Goal: Transaction & Acquisition: Book appointment/travel/reservation

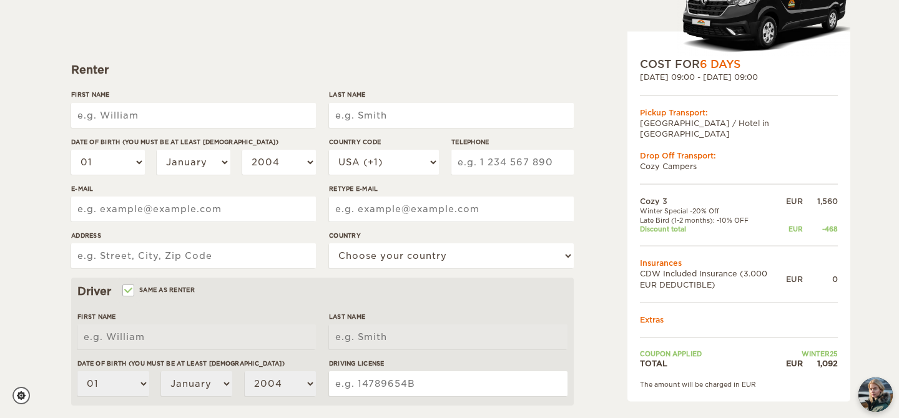
scroll to position [139, 0]
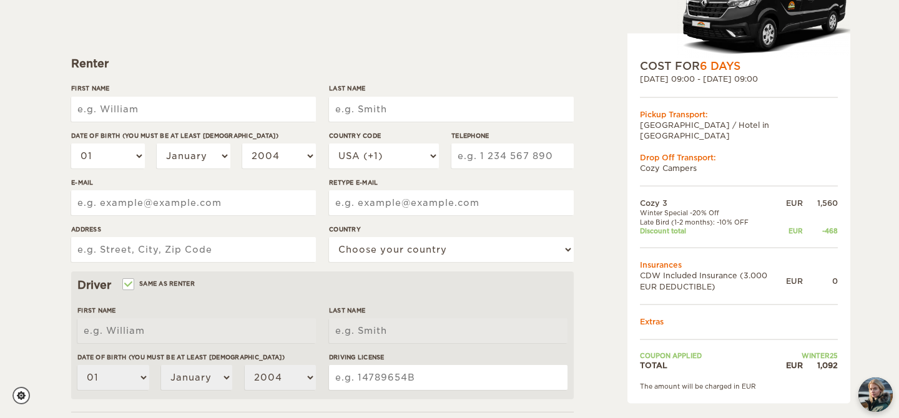
click at [179, 108] on input "First Name" at bounding box center [193, 109] width 245 height 25
type input "tanya"
type input "Manterfield"
select select "27"
type input "711341146"
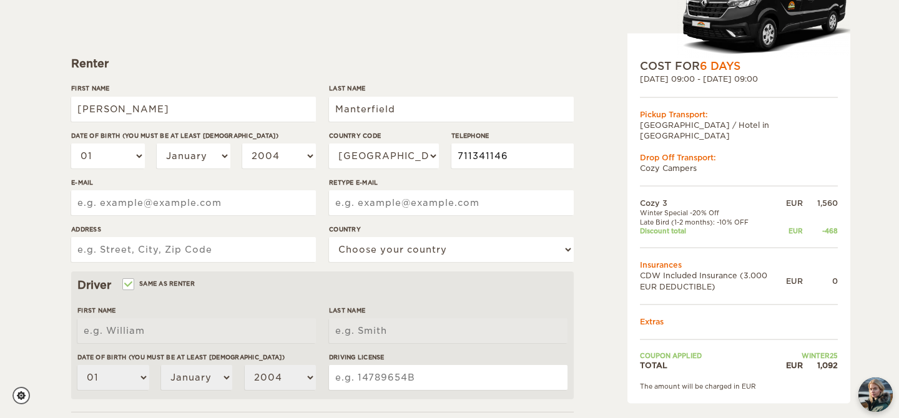
type input "tanya.manterfield@gmail.com"
type input "12 Welgemeend Street"
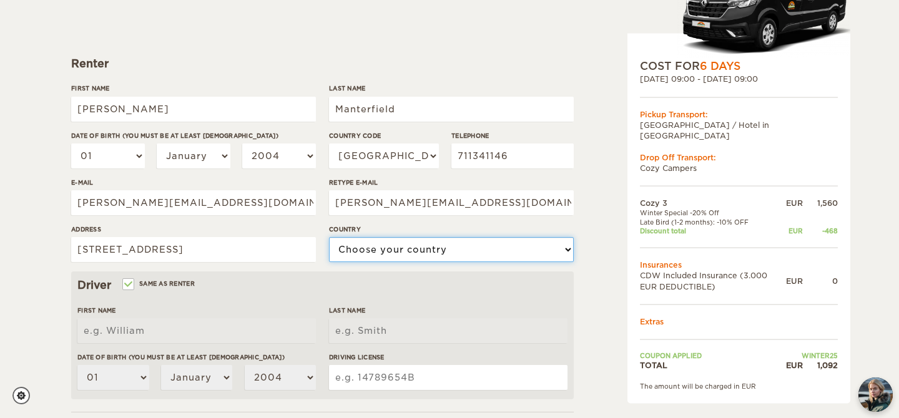
select select "194"
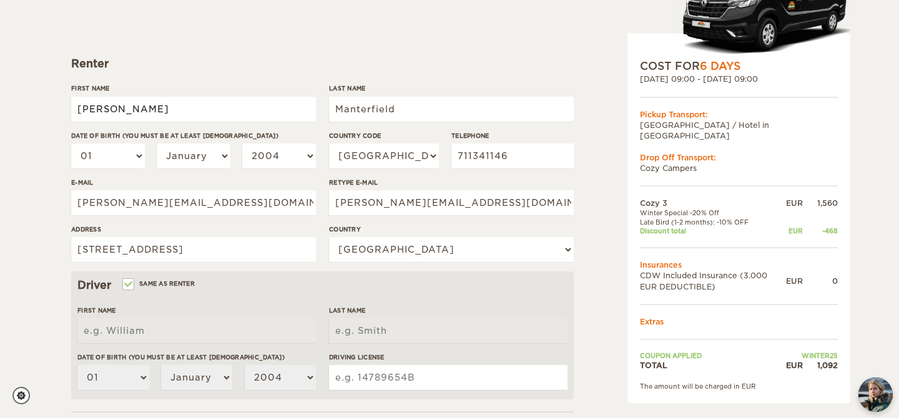
type input "tanya"
type input "Manterfield"
click at [80, 109] on input "tanya" at bounding box center [193, 109] width 245 height 25
type input "Tanya"
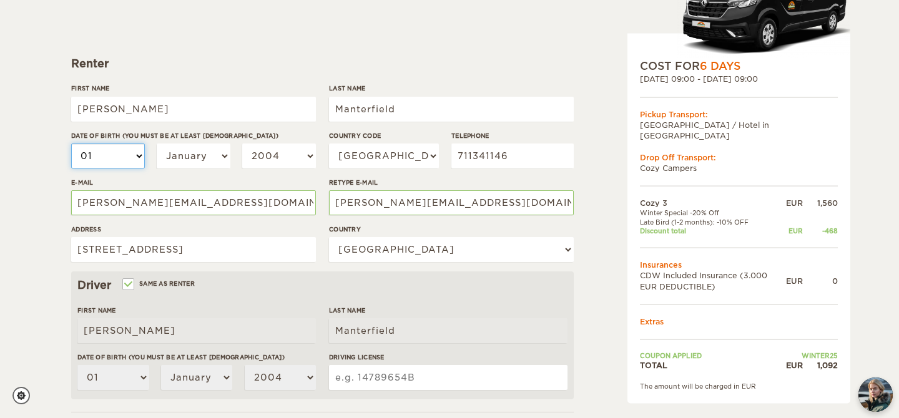
click at [139, 155] on select "01 02 03 04 05 06 07 08 09 10 11 12 13 14 15 16 17 18 19 20 21 22 23 24 25 26 2…" at bounding box center [108, 156] width 74 height 25
type input "Tanya"
select select "13"
click at [222, 158] on select "January February March April May June July August September October November De…" at bounding box center [194, 156] width 74 height 25
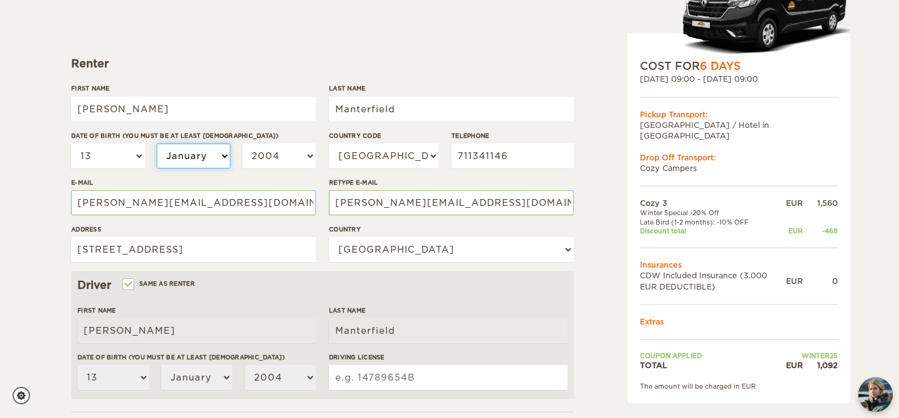
select select "12"
click at [310, 155] on select "2004 2003 2002 2001 2000 1999 1998 1997 1996 1995 1994 1993 1992 1991 1990 1989…" at bounding box center [279, 156] width 74 height 25
select select "1969"
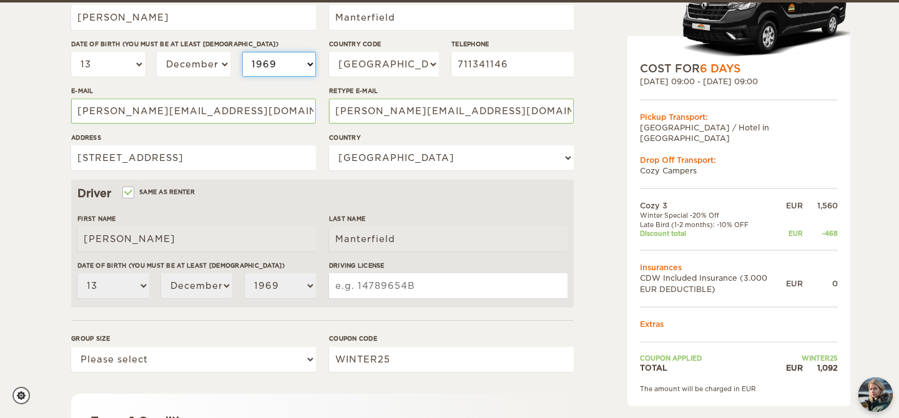
scroll to position [236, 0]
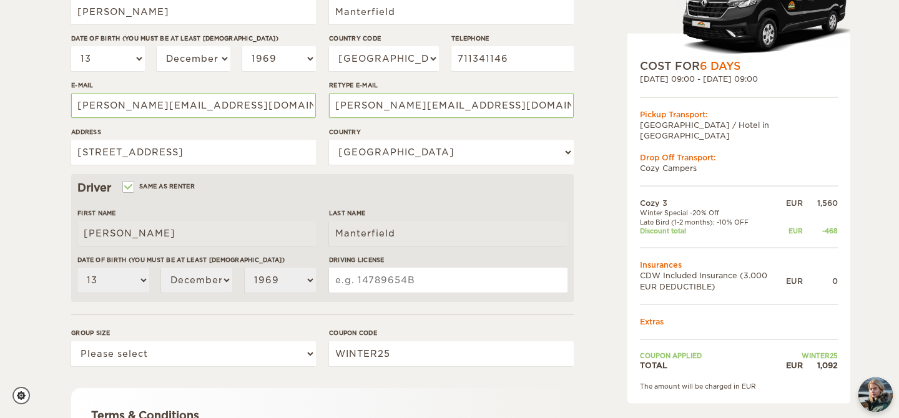
click at [338, 280] on input "Driving License" at bounding box center [448, 280] width 239 height 25
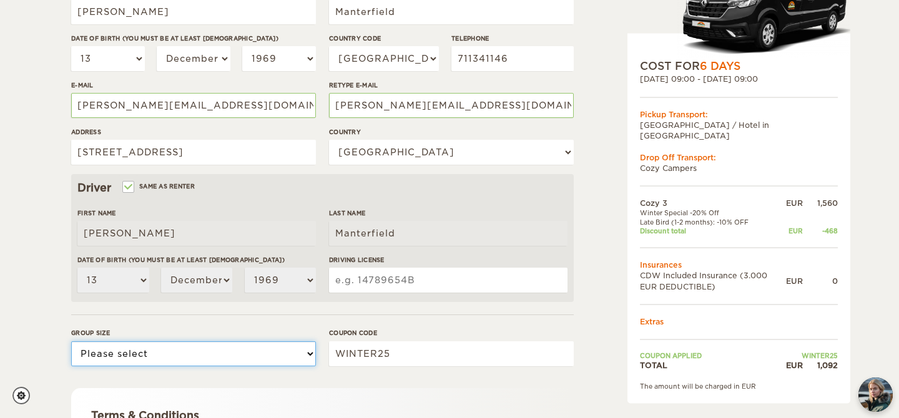
click at [154, 347] on select "Please select 1 2 3" at bounding box center [193, 354] width 245 height 25
select select "1"
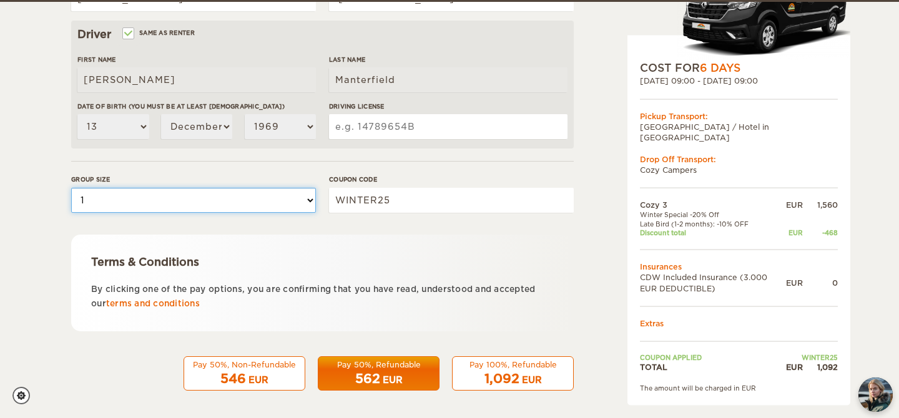
scroll to position [392, 0]
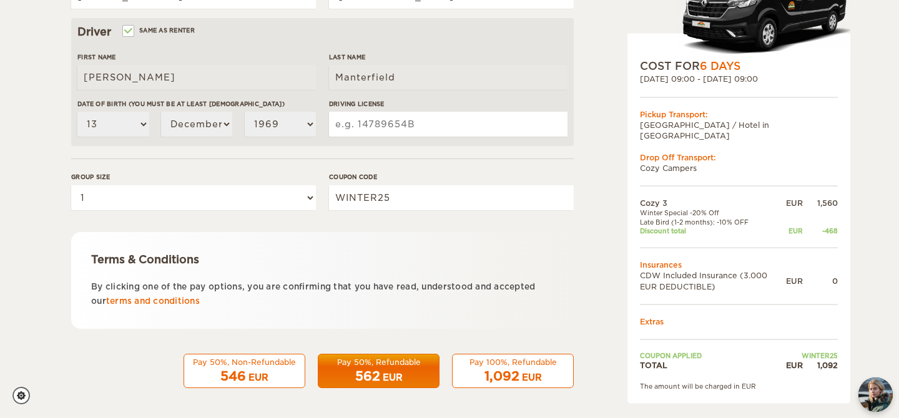
click at [384, 370] on div "562 EUR" at bounding box center [379, 377] width 106 height 18
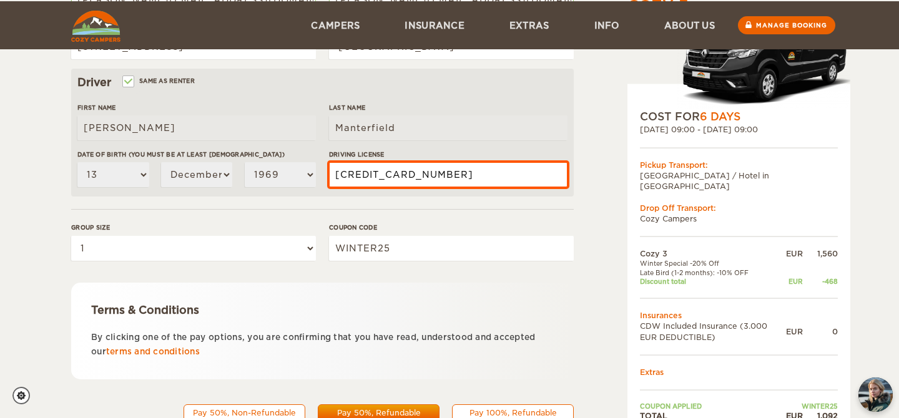
scroll to position [394, 0]
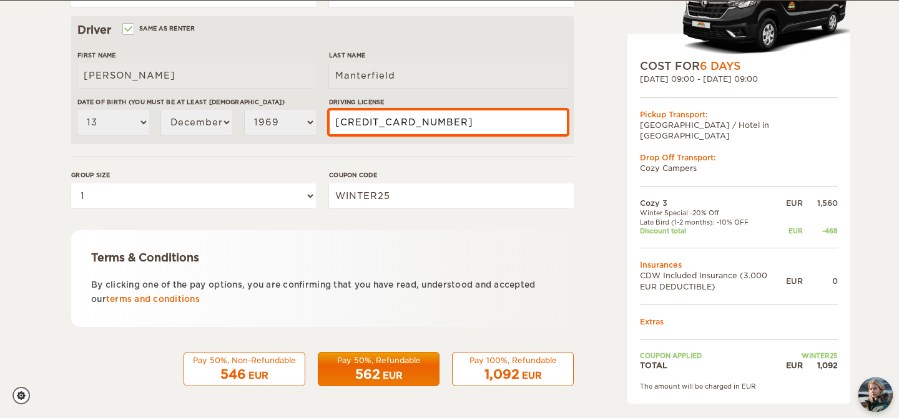
type input "6912130243082"
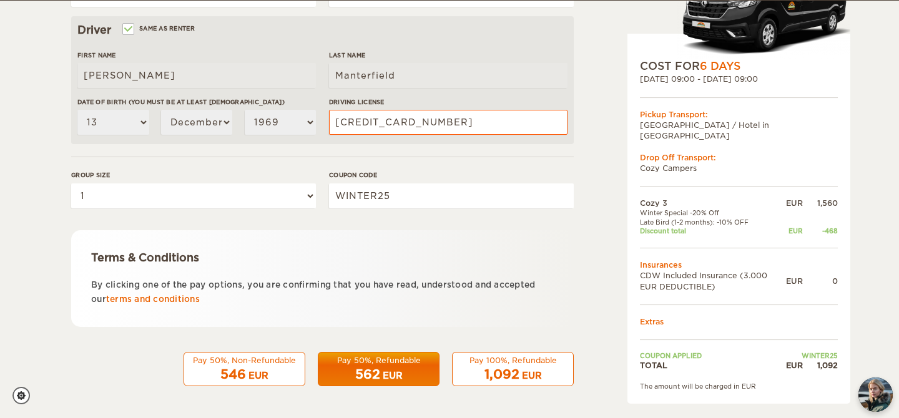
click at [378, 370] on span "562" at bounding box center [367, 374] width 25 height 15
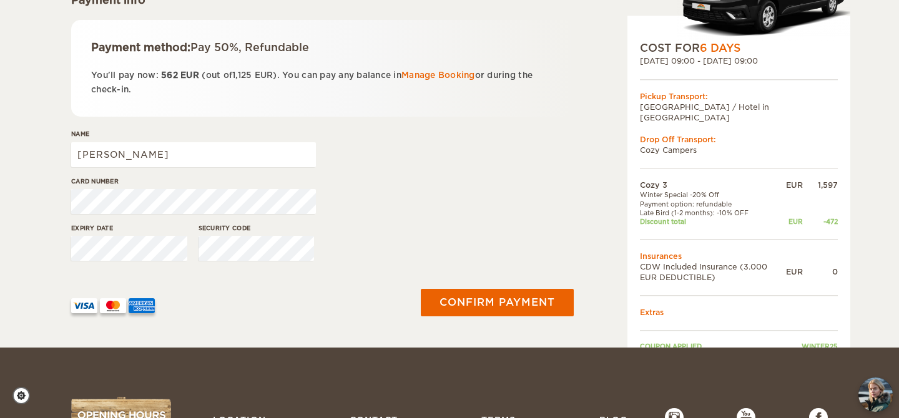
scroll to position [204, 0]
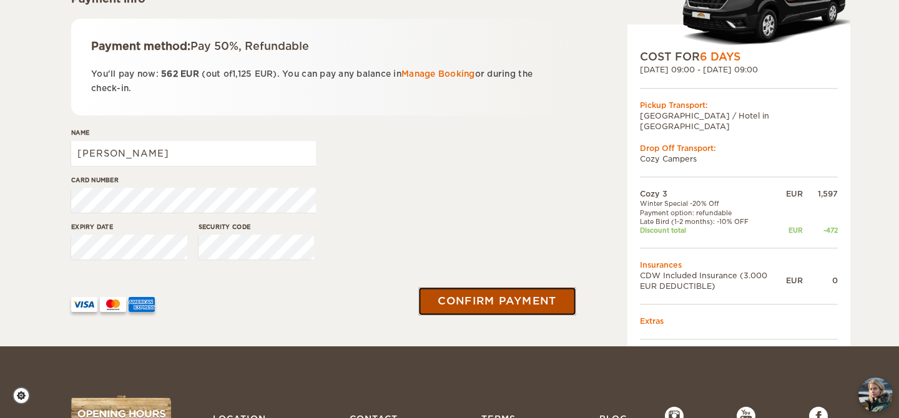
click at [488, 302] on button "Confirm payment" at bounding box center [496, 302] width 157 height 28
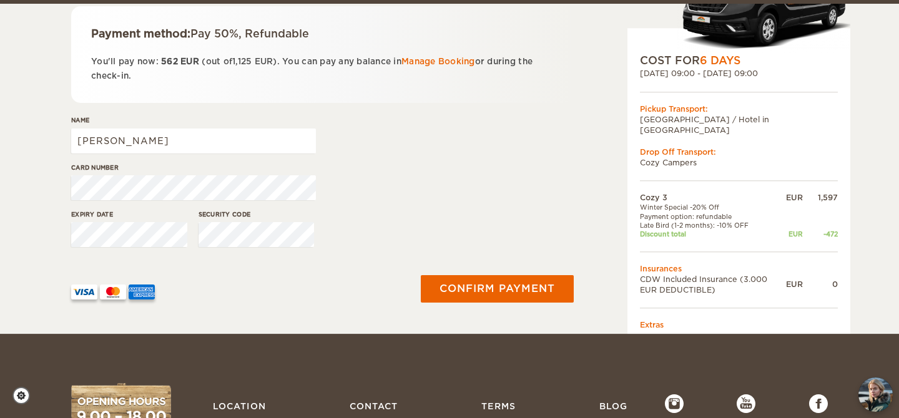
scroll to position [220, 0]
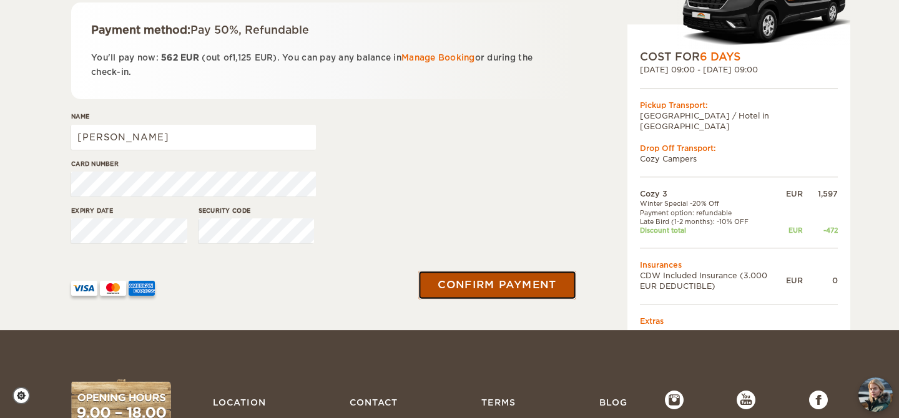
click at [446, 283] on button "Confirm payment" at bounding box center [496, 286] width 157 height 28
